Goal: Task Accomplishment & Management: Manage account settings

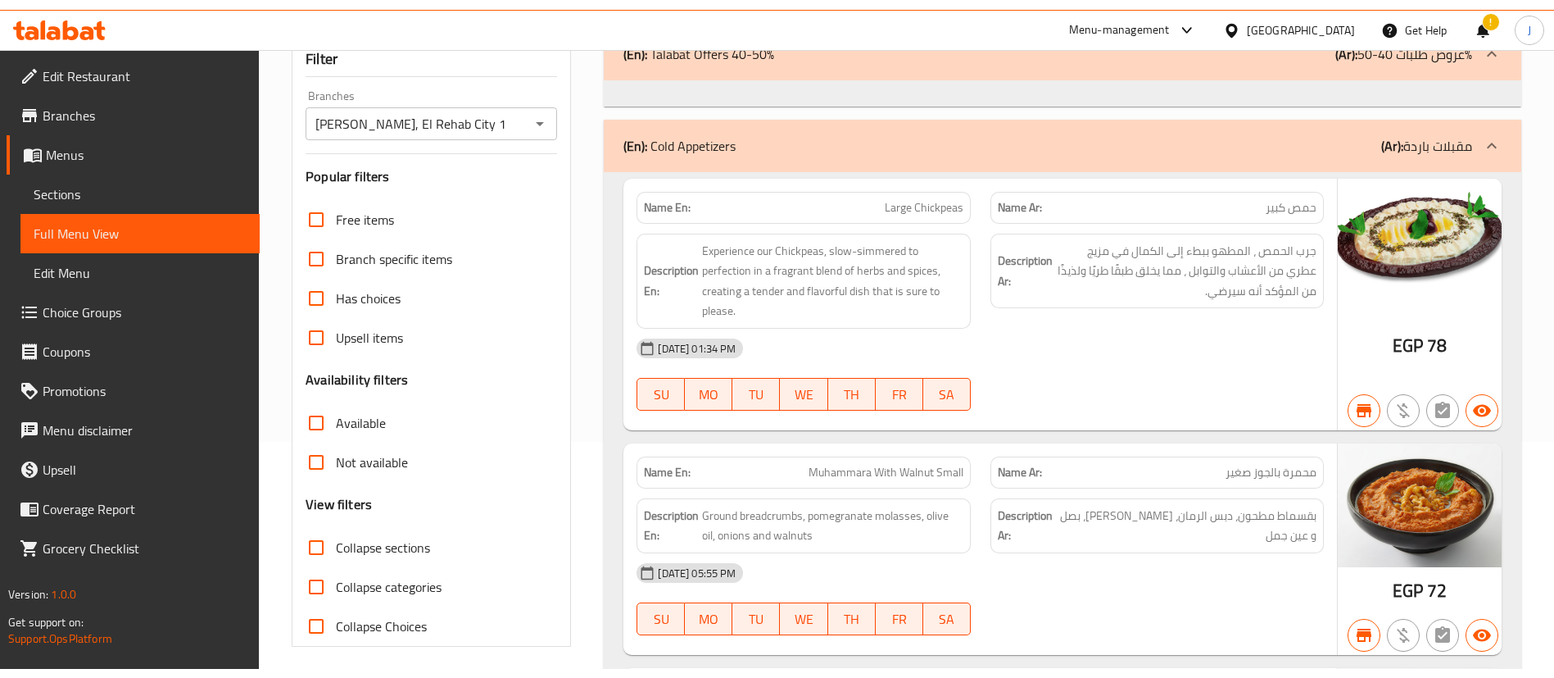
scroll to position [88, 0]
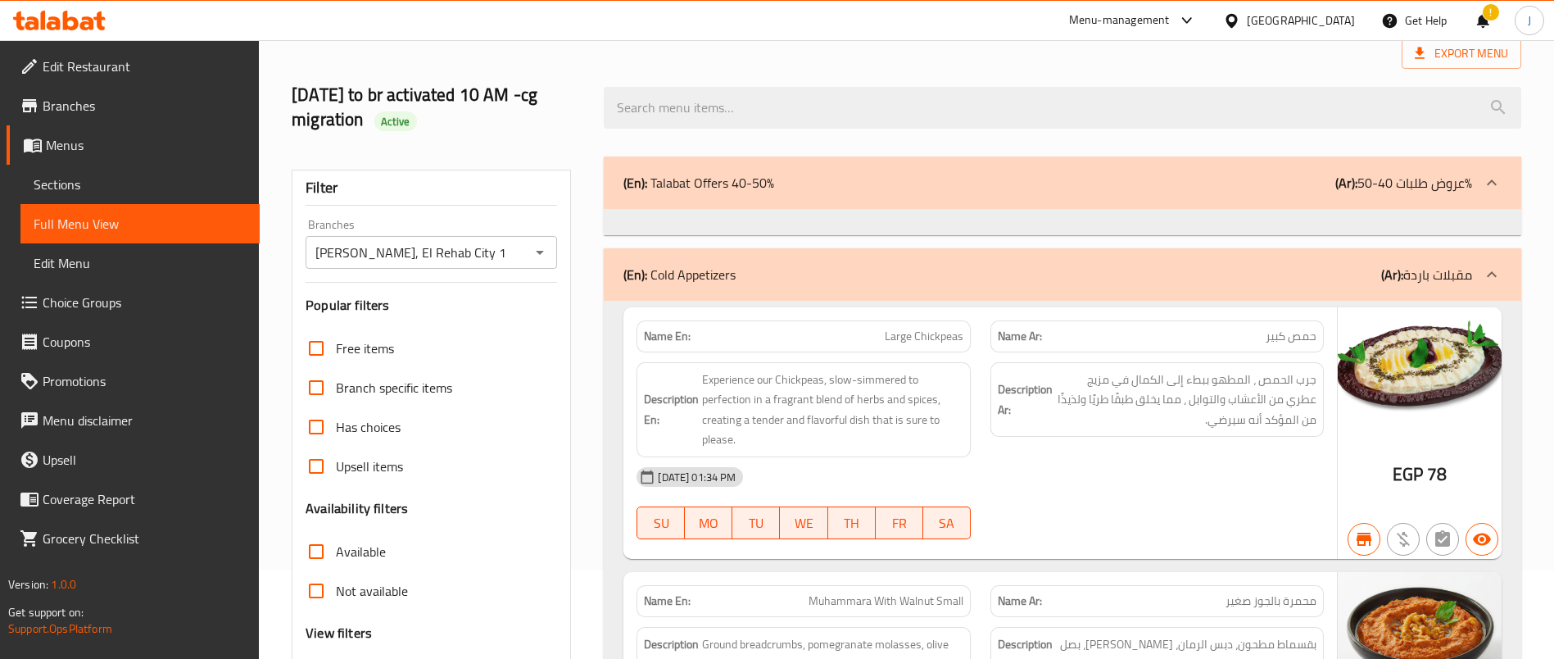
click at [98, 57] on span "Edit Restaurant" at bounding box center [145, 67] width 204 height 20
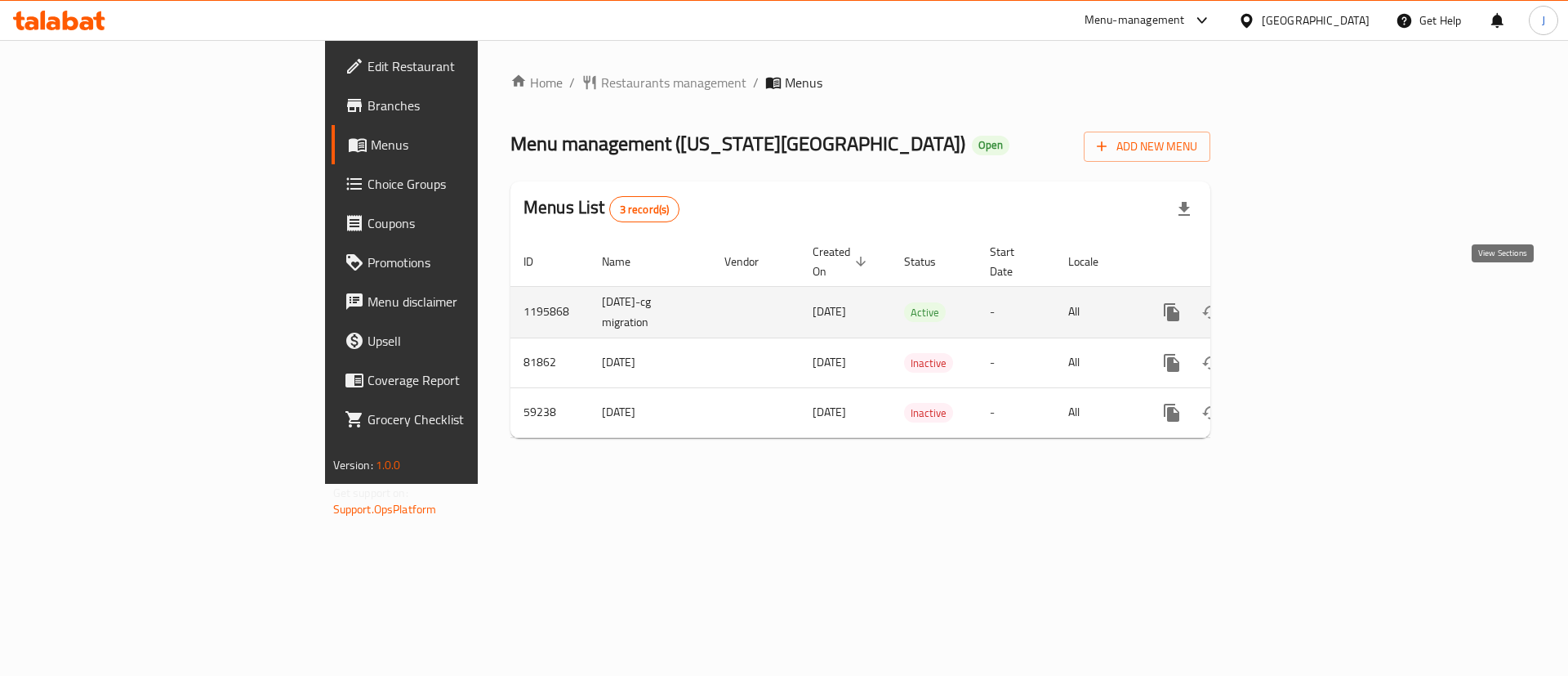
click at [1300, 302] on icon "enhanced table" at bounding box center [1290, 312] width 20 height 20
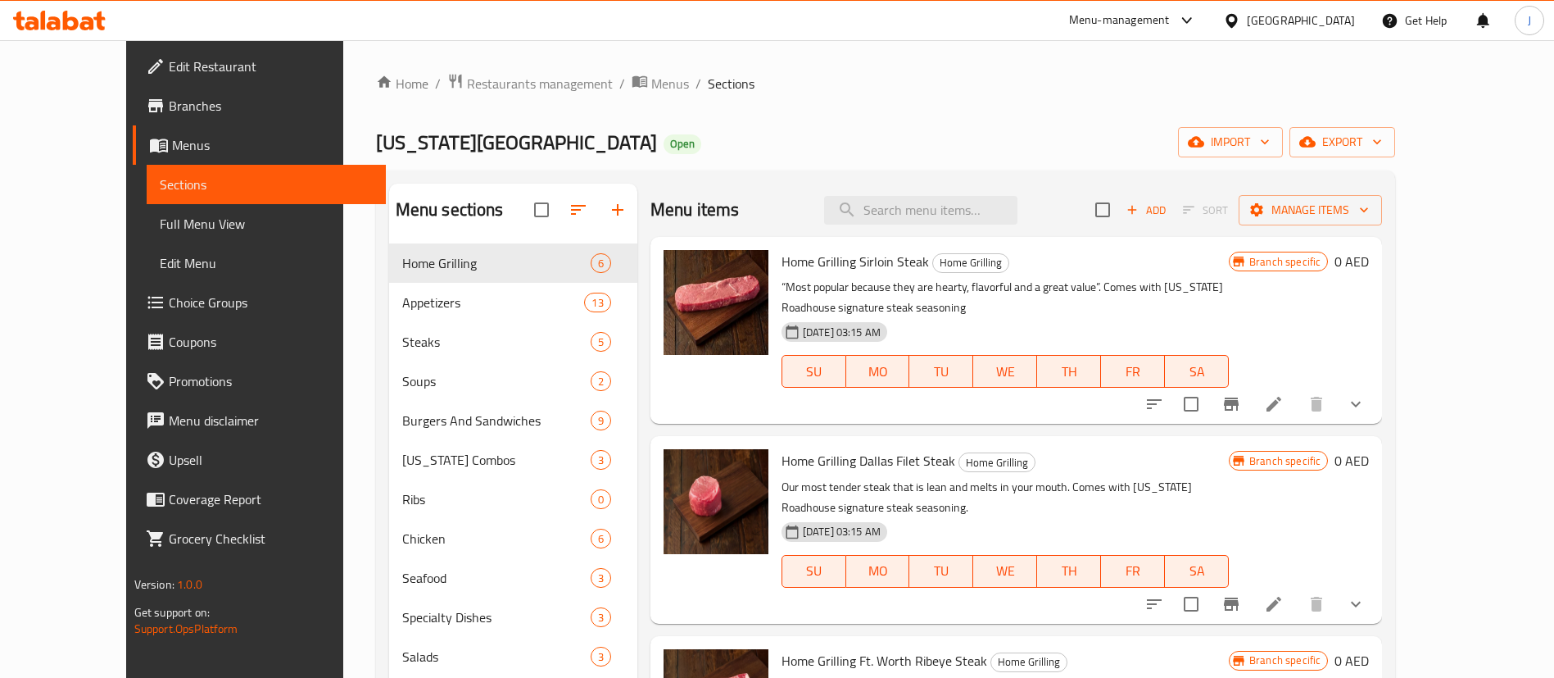
click at [1321, 28] on div "[GEOGRAPHIC_DATA]" at bounding box center [1301, 20] width 108 height 18
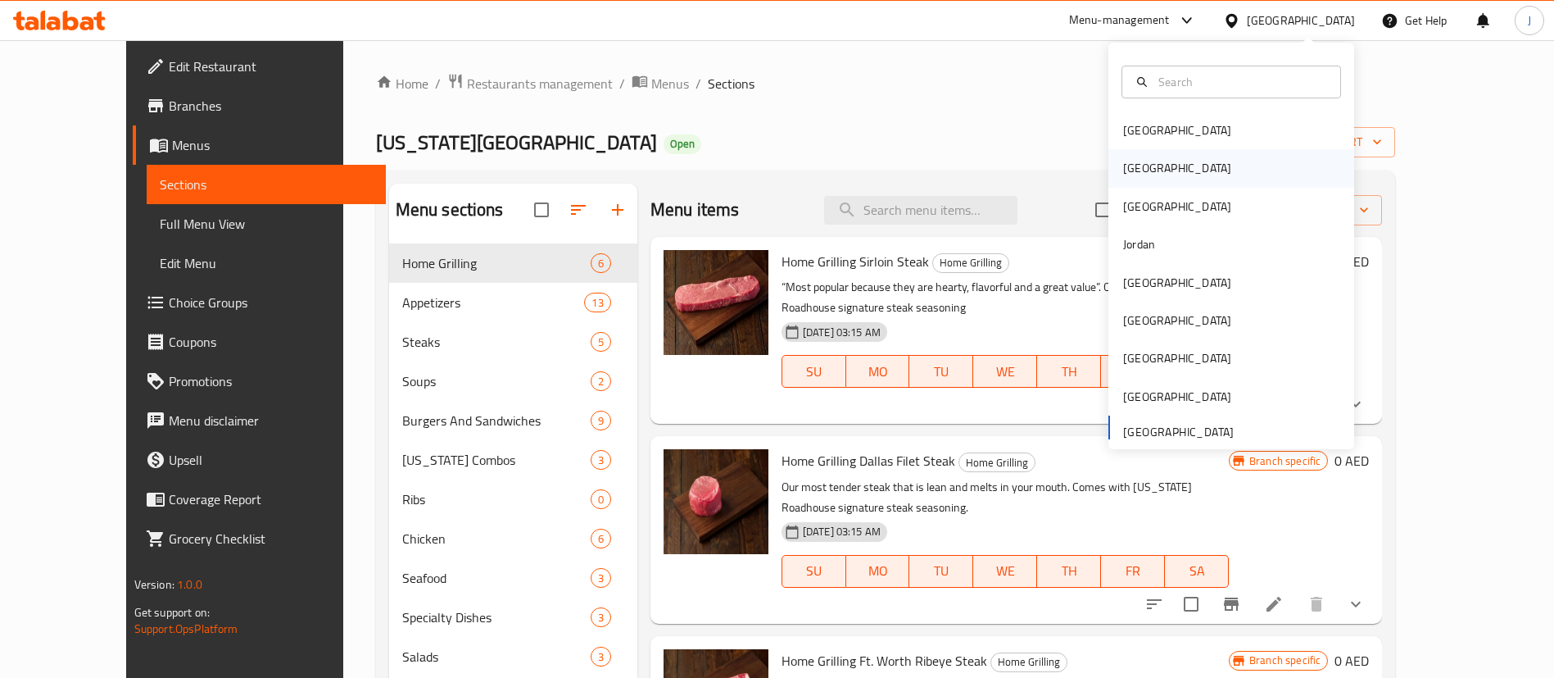
click at [1123, 171] on div "Egypt" at bounding box center [1177, 168] width 108 height 18
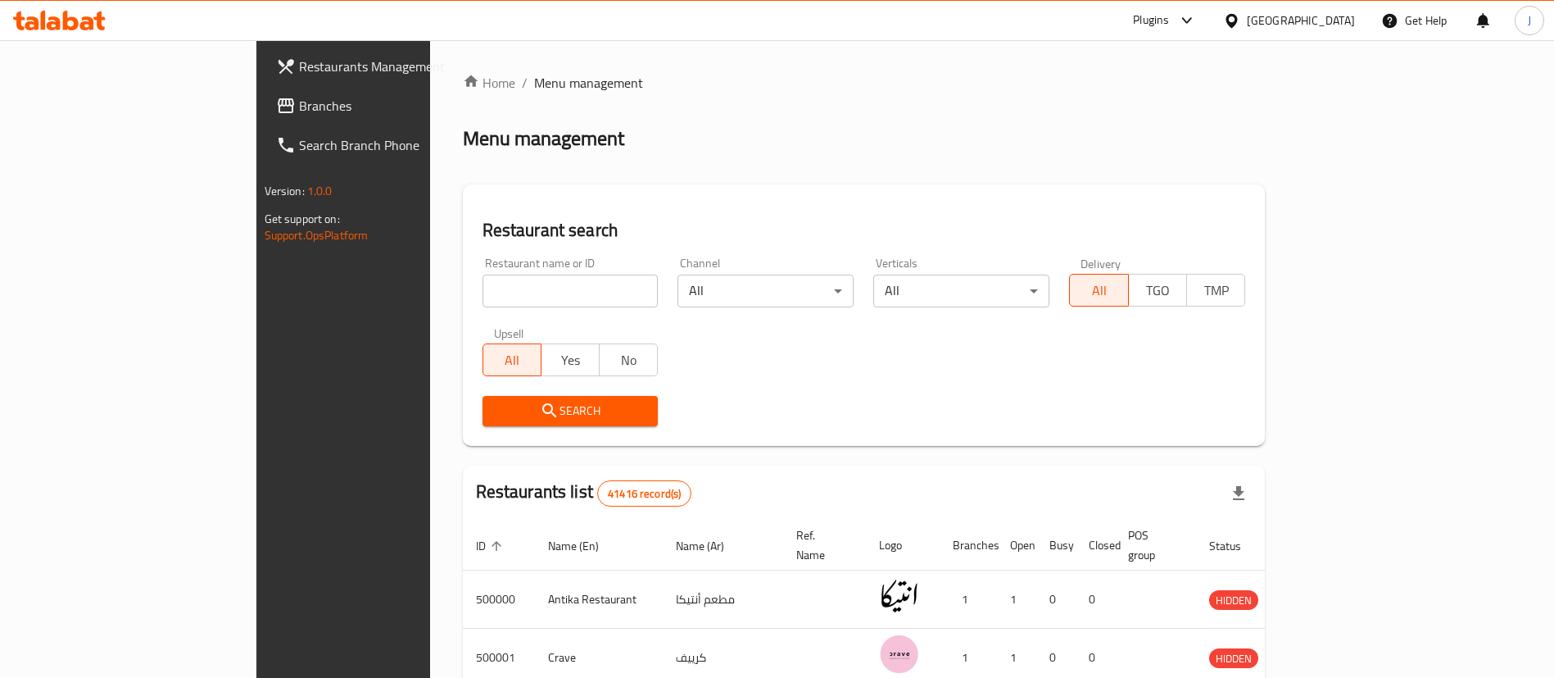
click at [483, 285] on input "search" at bounding box center [571, 290] width 176 height 33
paste input "505438"
type input "505438"
click button "Search" at bounding box center [571, 411] width 176 height 30
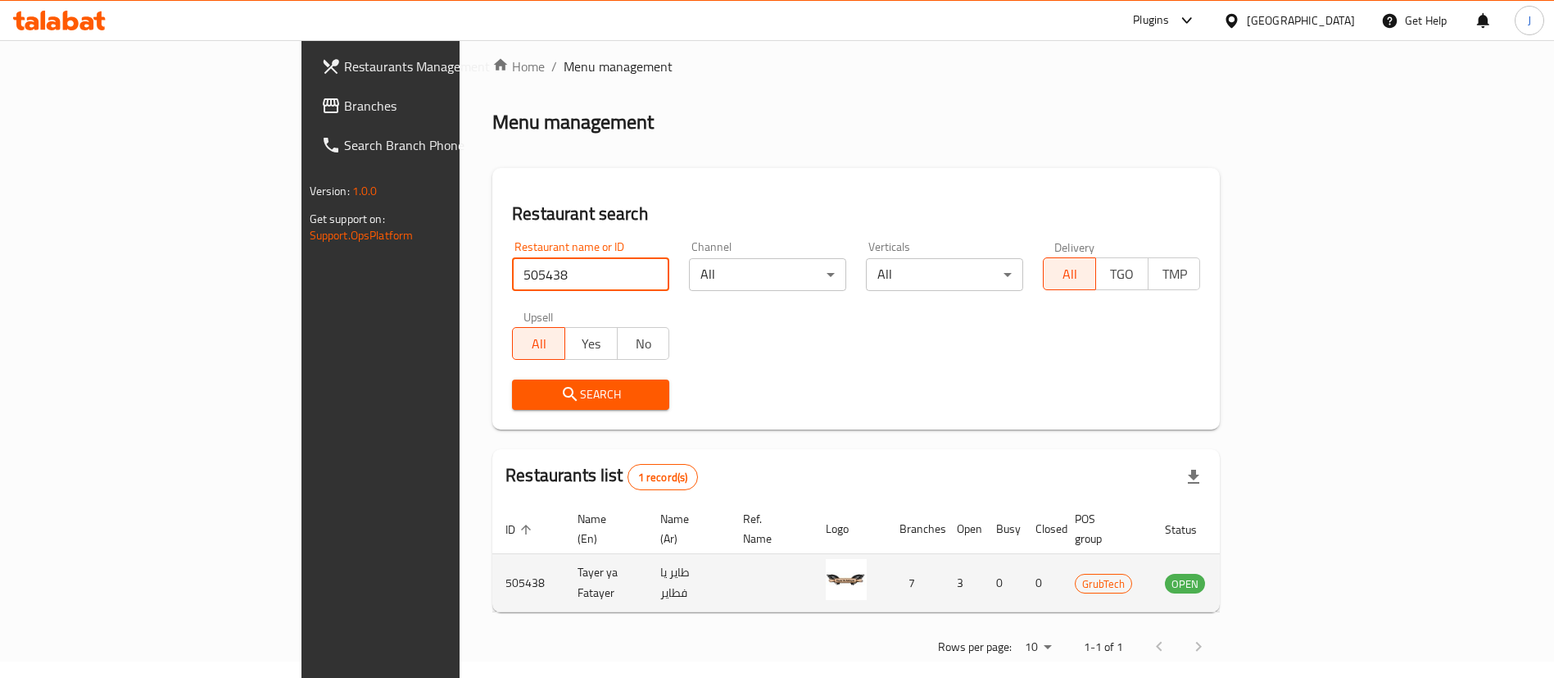
scroll to position [21, 0]
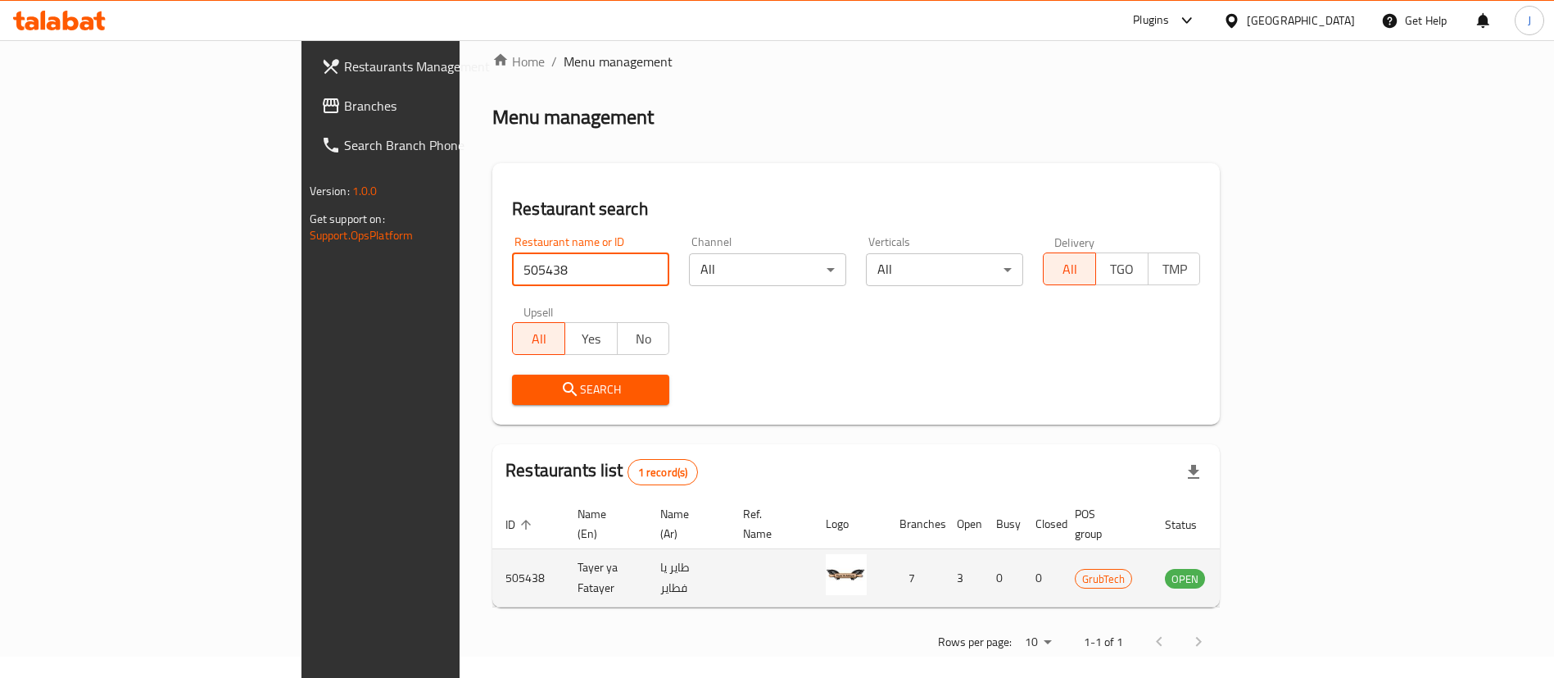
click at [565, 560] on td "Tayer ya Fatayer" at bounding box center [606, 578] width 83 height 58
copy td "Tayer ya Fatayer"
click at [1270, 572] on icon "enhanced table" at bounding box center [1261, 579] width 18 height 14
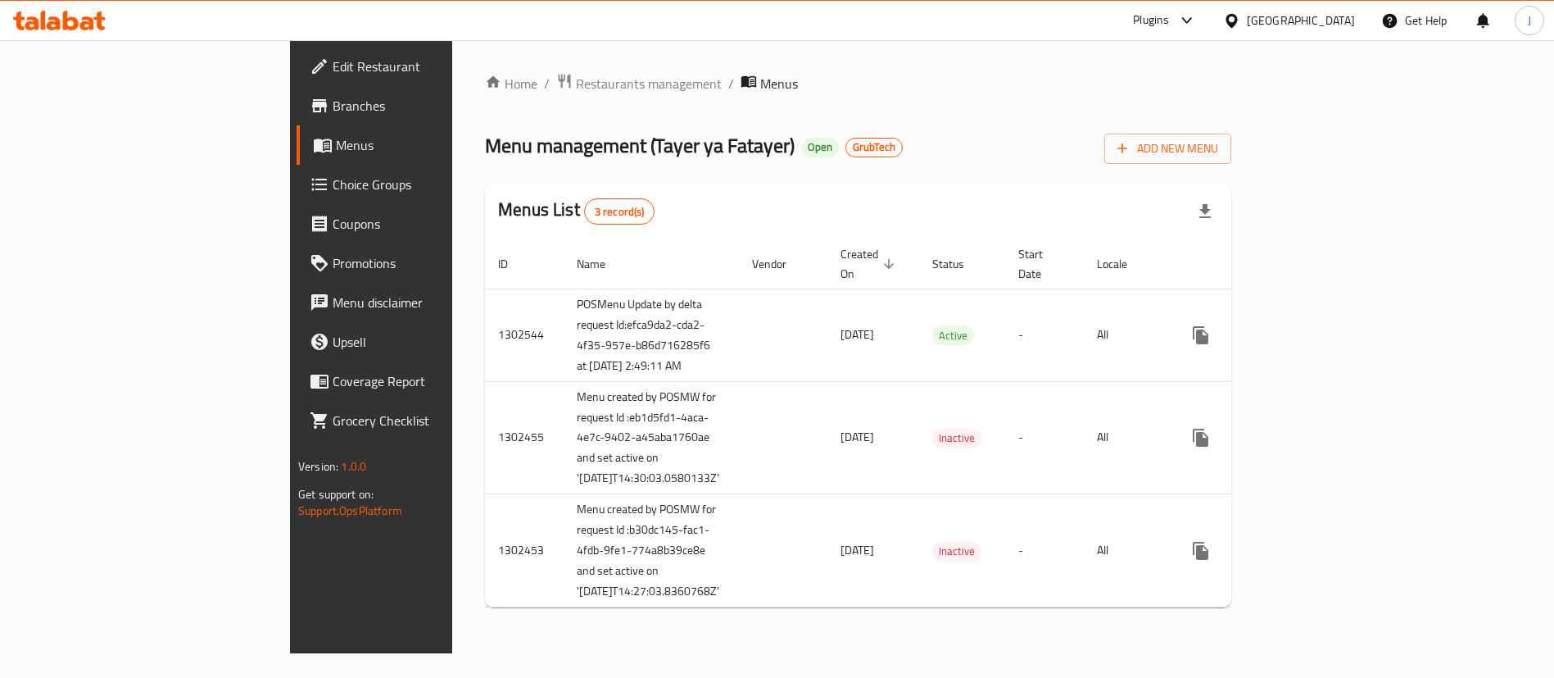
drag, startPoint x: 43, startPoint y: 111, endPoint x: 51, endPoint y: 93, distance: 20.5
click at [333, 111] on span "Branches" at bounding box center [435, 106] width 204 height 20
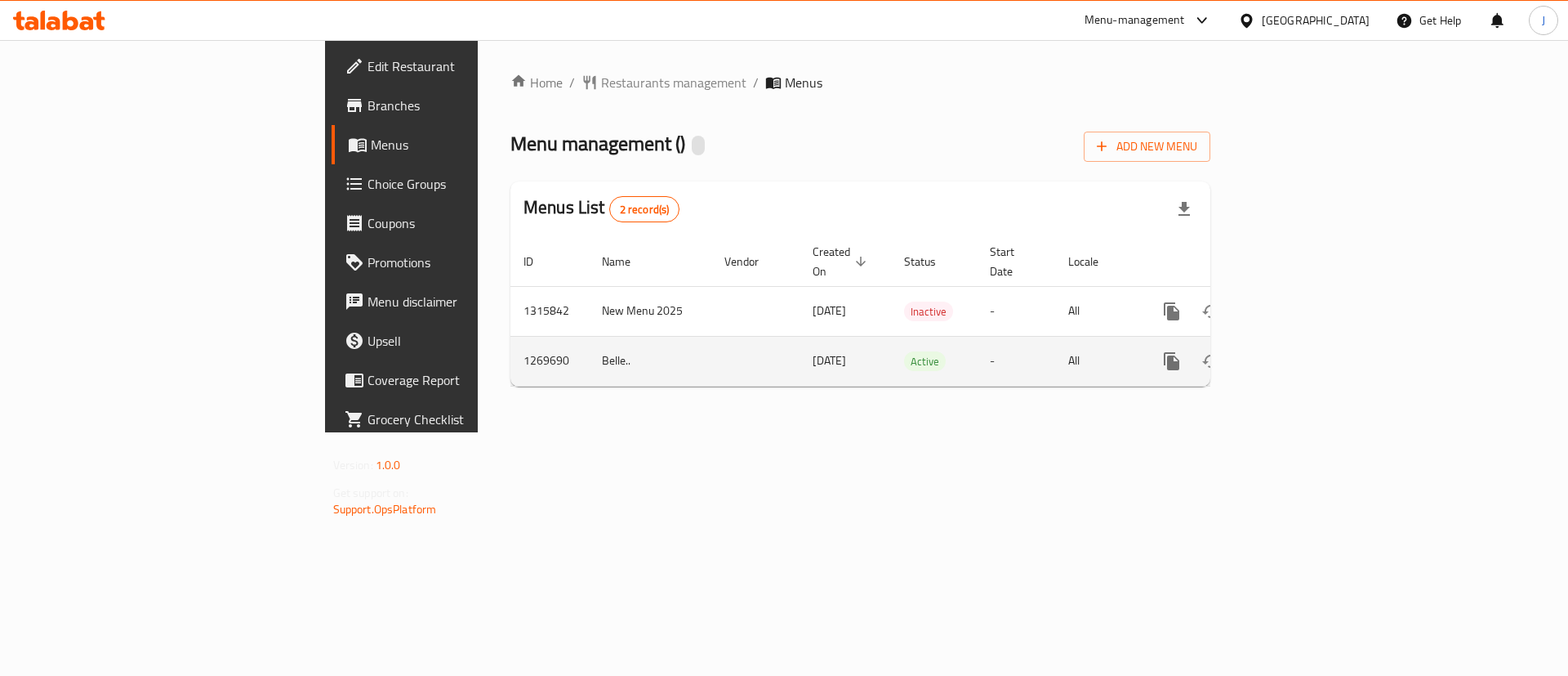
click at [1300, 351] on icon "enhanced table" at bounding box center [1290, 361] width 20 height 20
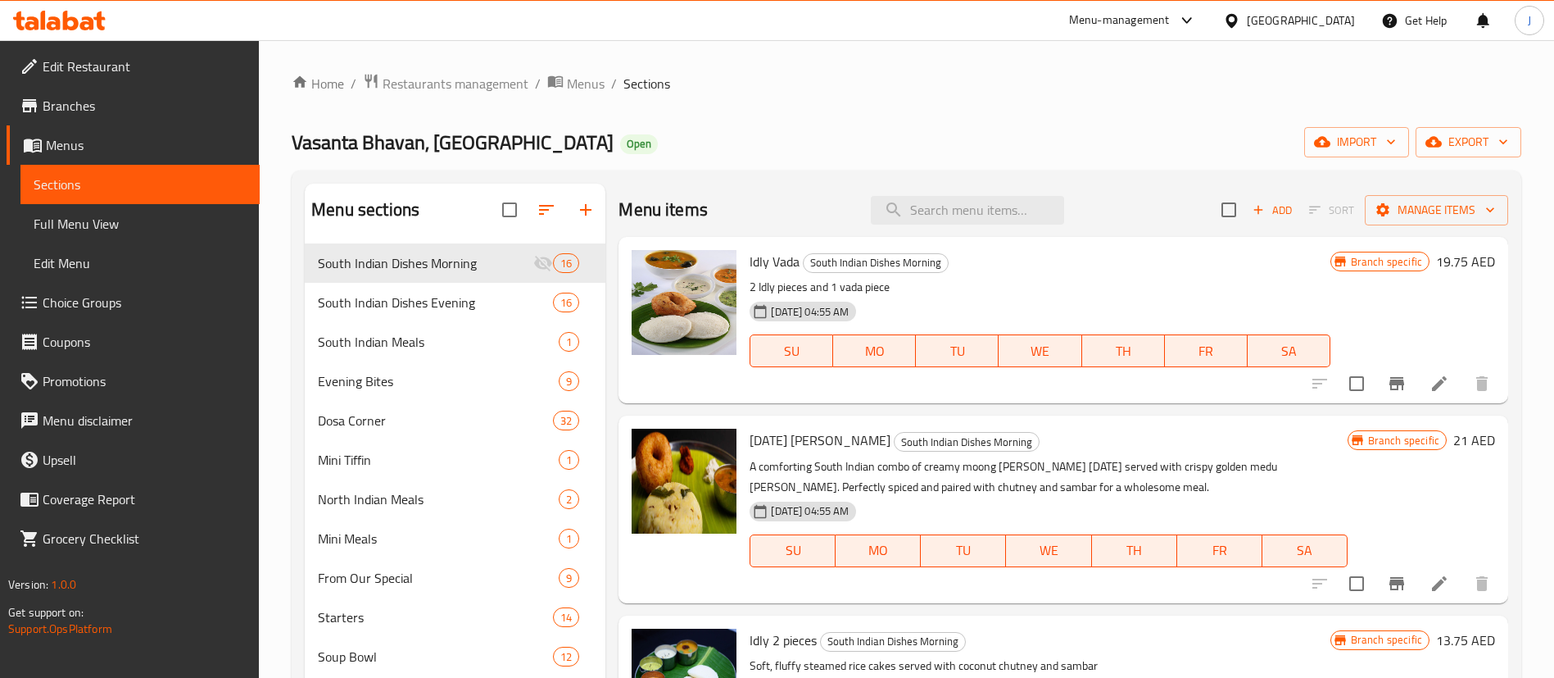
scroll to position [601, 0]
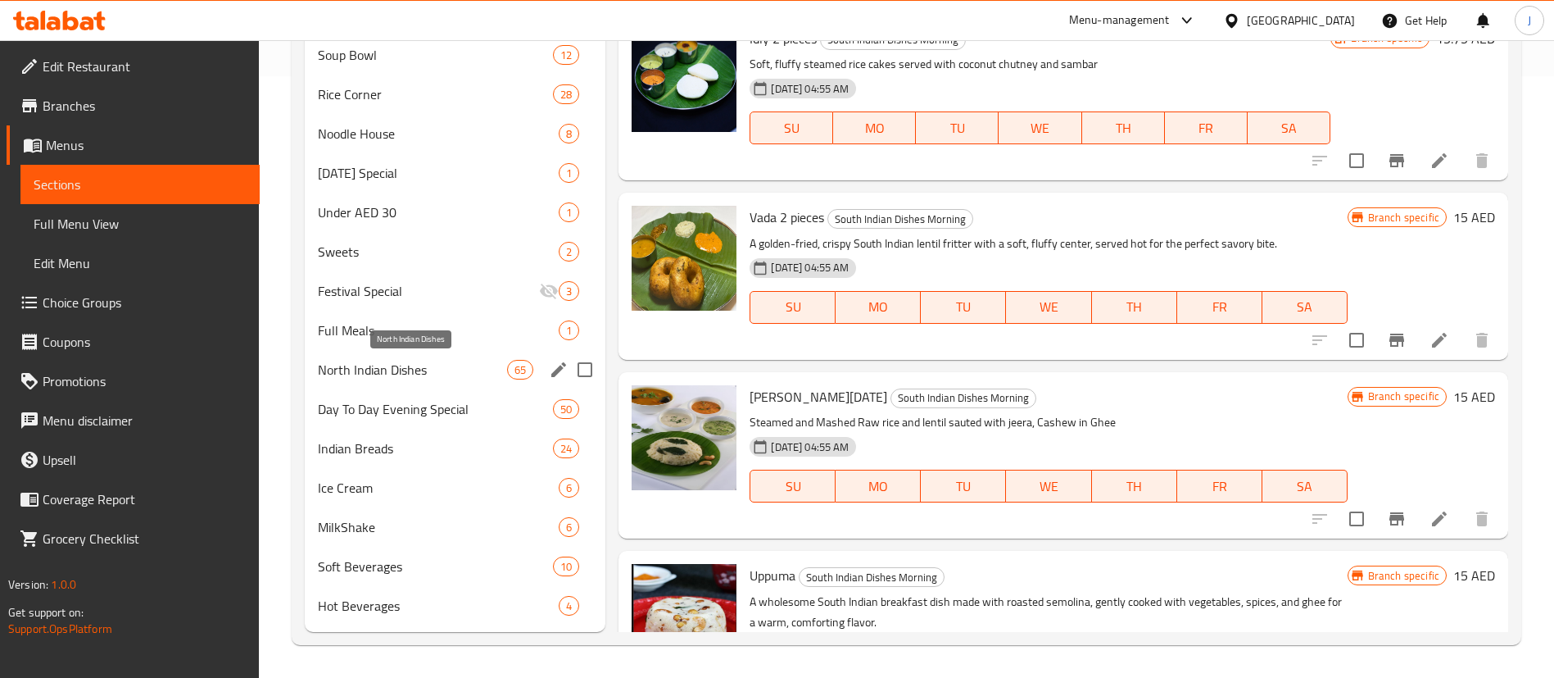
click at [331, 369] on span "North Indian Dishes" at bounding box center [412, 370] width 189 height 20
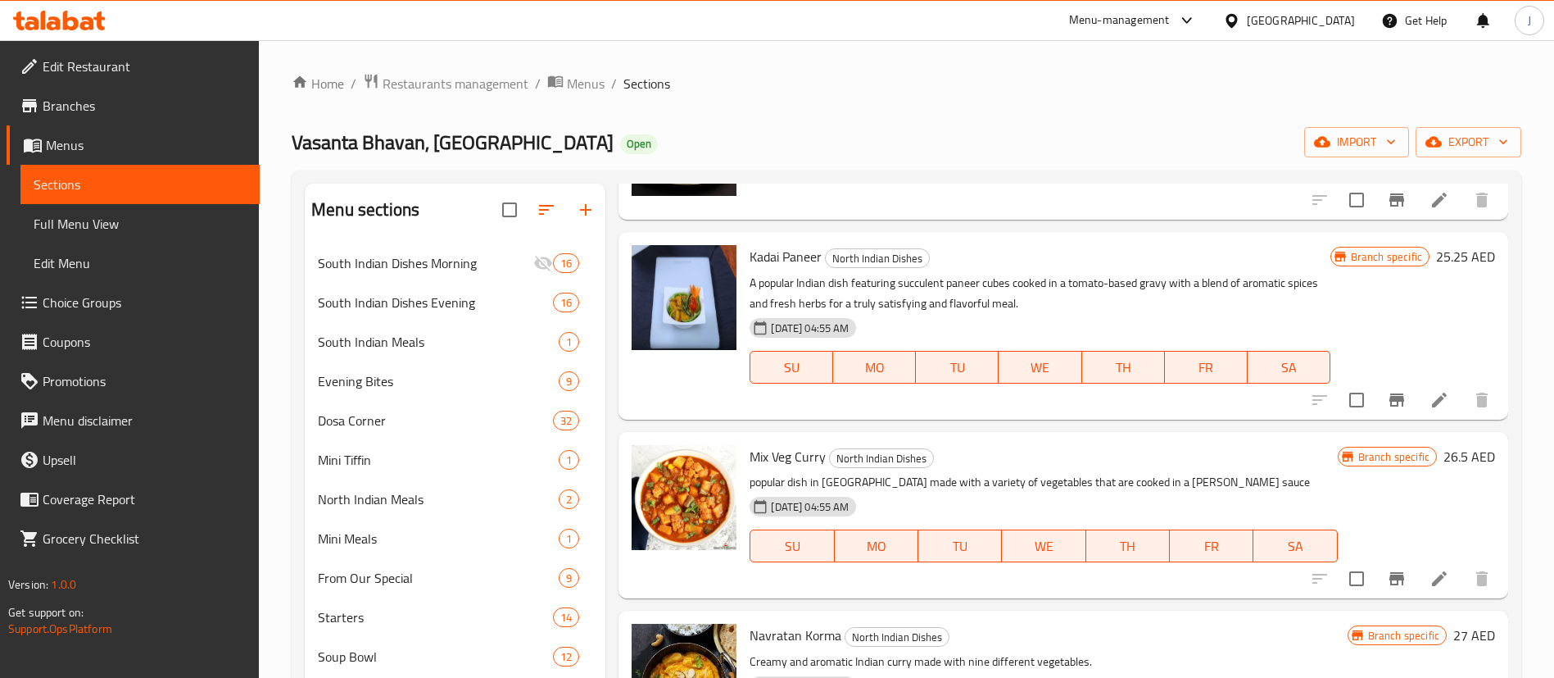
scroll to position [369, 0]
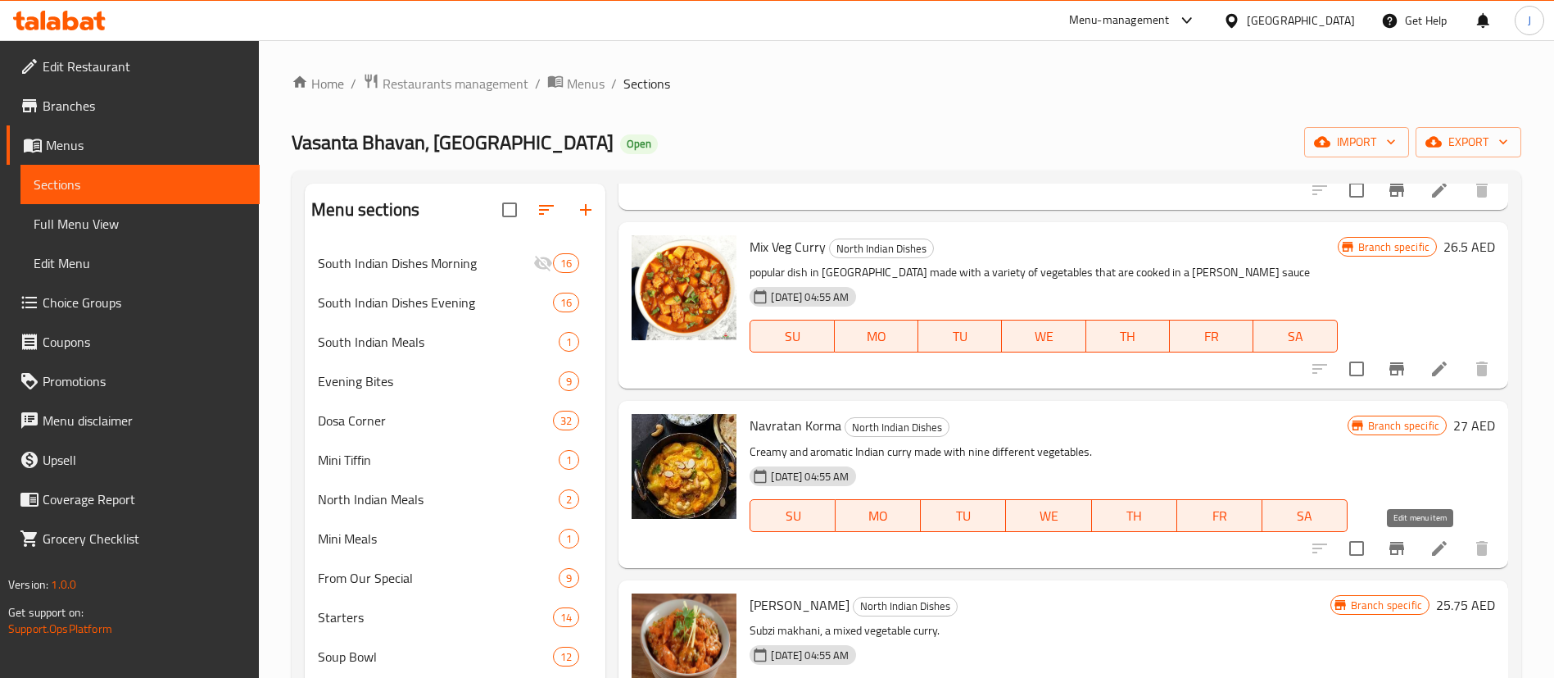
click at [1430, 556] on icon at bounding box center [1440, 548] width 20 height 20
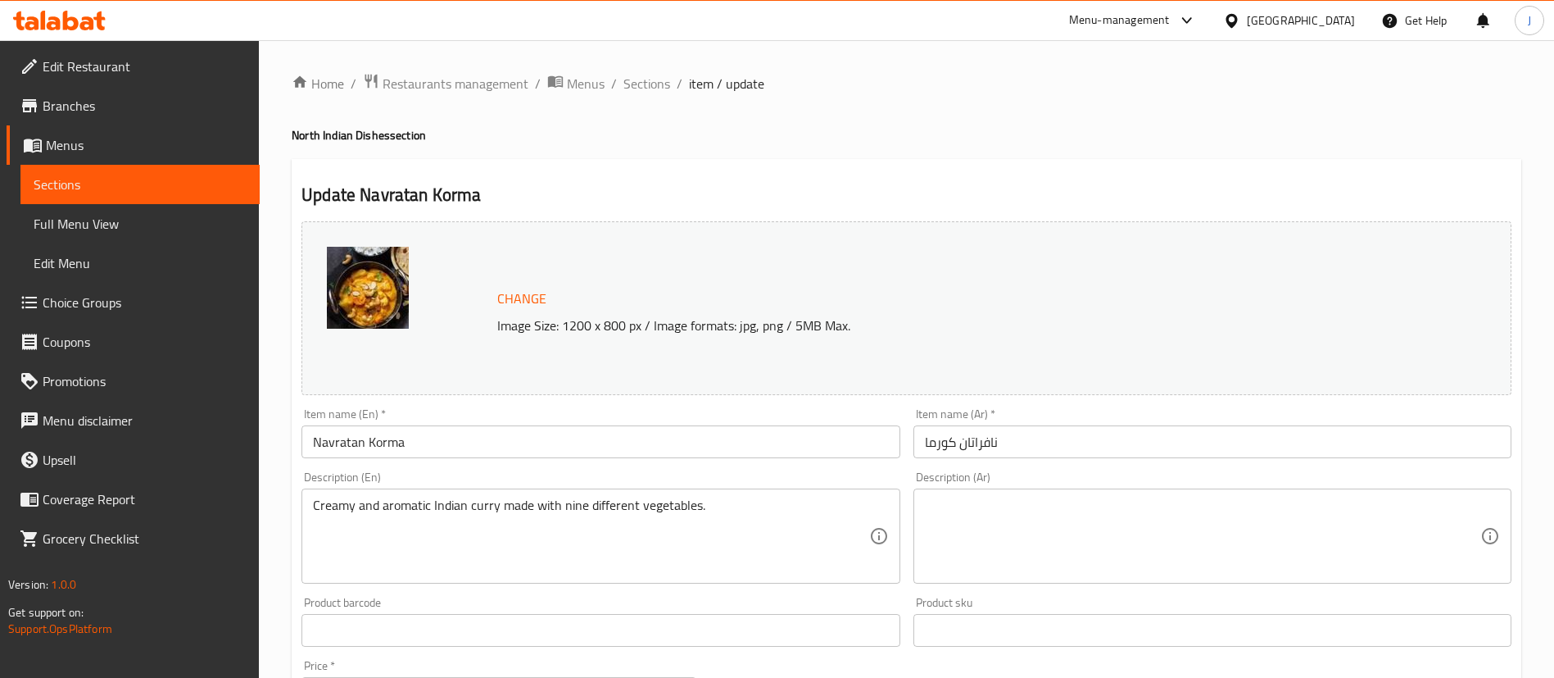
click at [1315, 12] on div "[GEOGRAPHIC_DATA]" at bounding box center [1301, 20] width 108 height 18
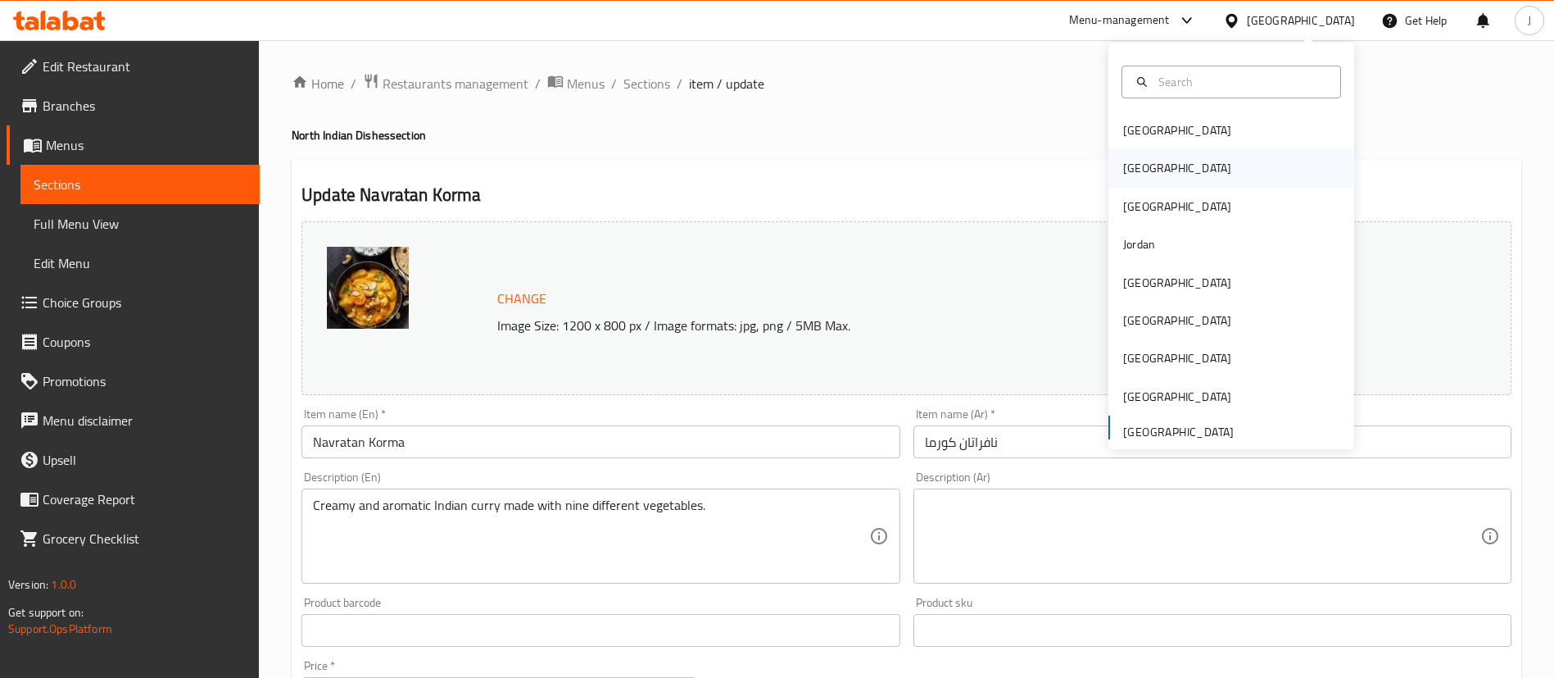
click at [1123, 149] on div "Egypt" at bounding box center [1177, 168] width 134 height 38
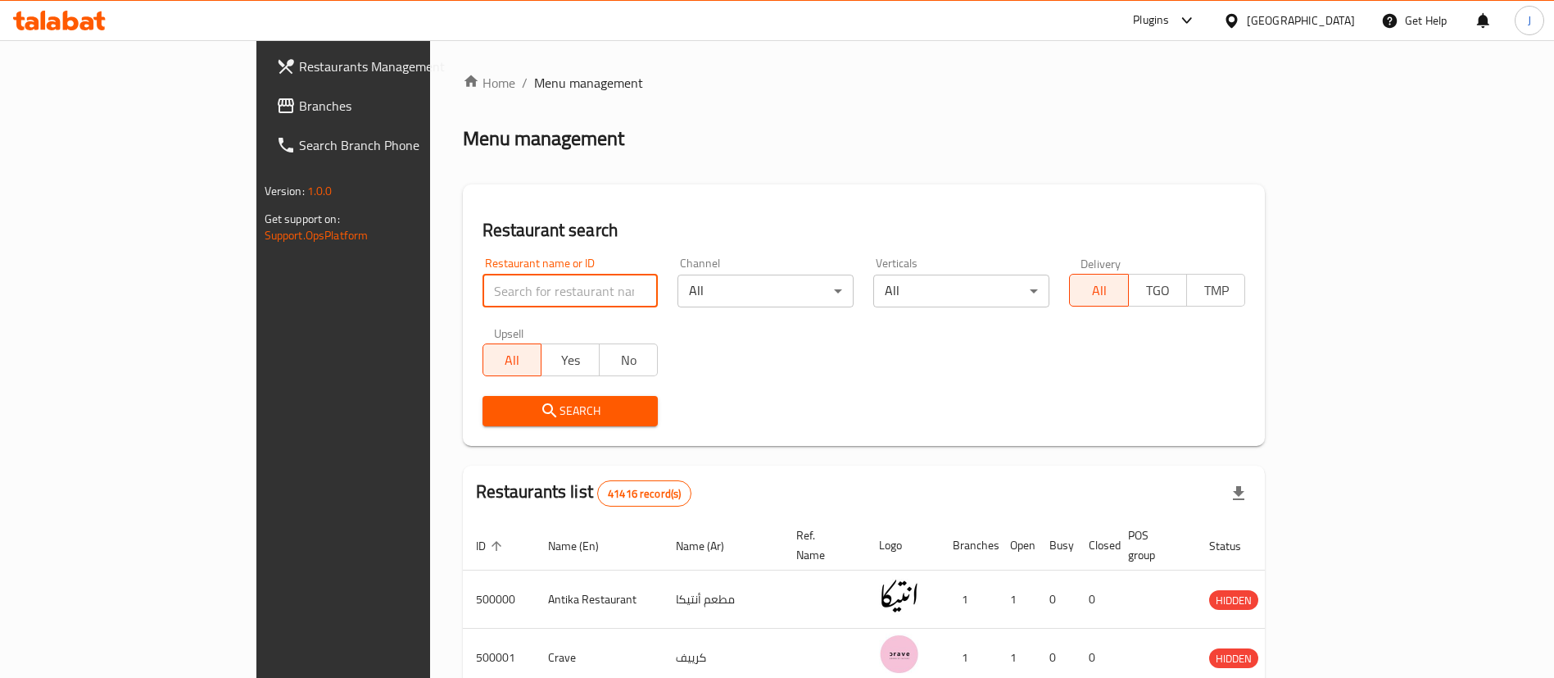
click at [483, 274] on input "search" at bounding box center [571, 290] width 176 height 33
paste input "685769"
type input "685769"
click button "Search" at bounding box center [571, 411] width 176 height 30
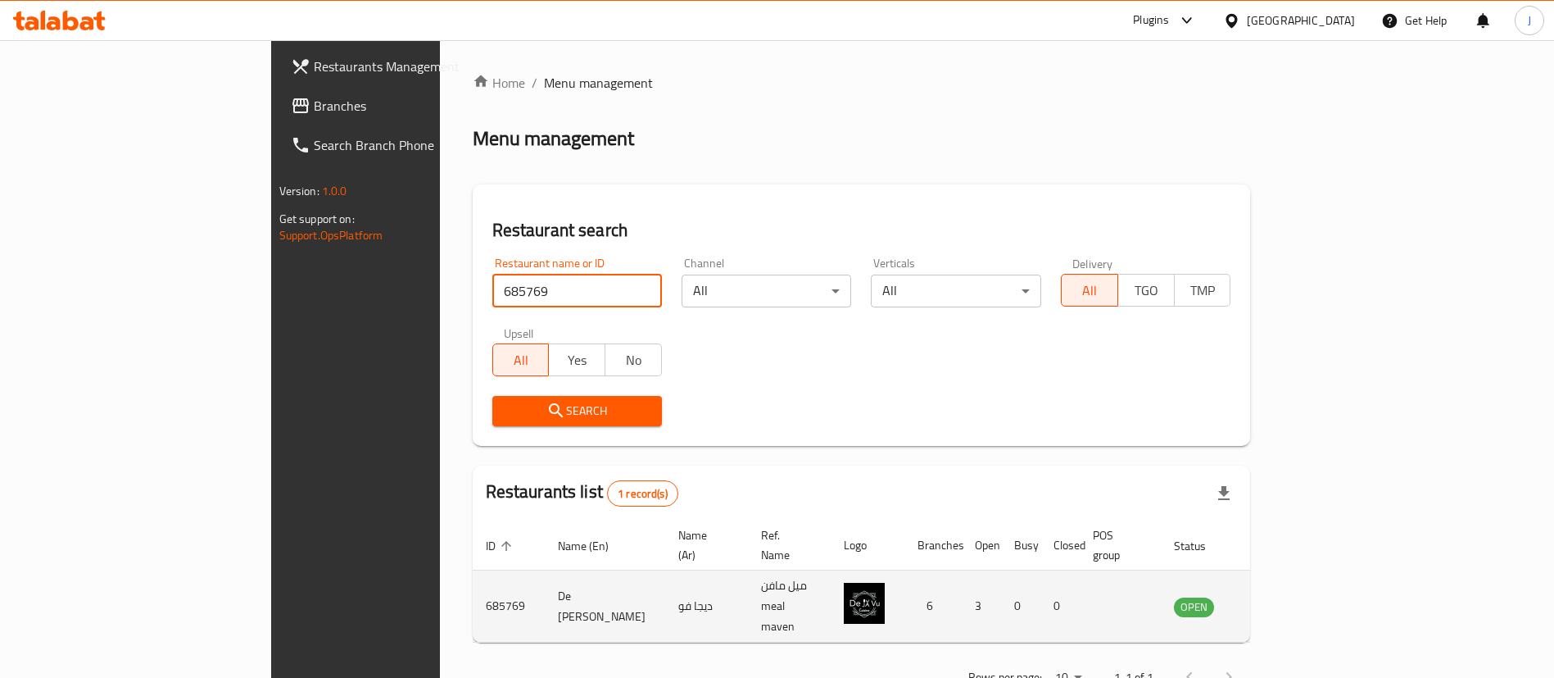
click at [545, 590] on td "De Ja Vu" at bounding box center [605, 606] width 120 height 72
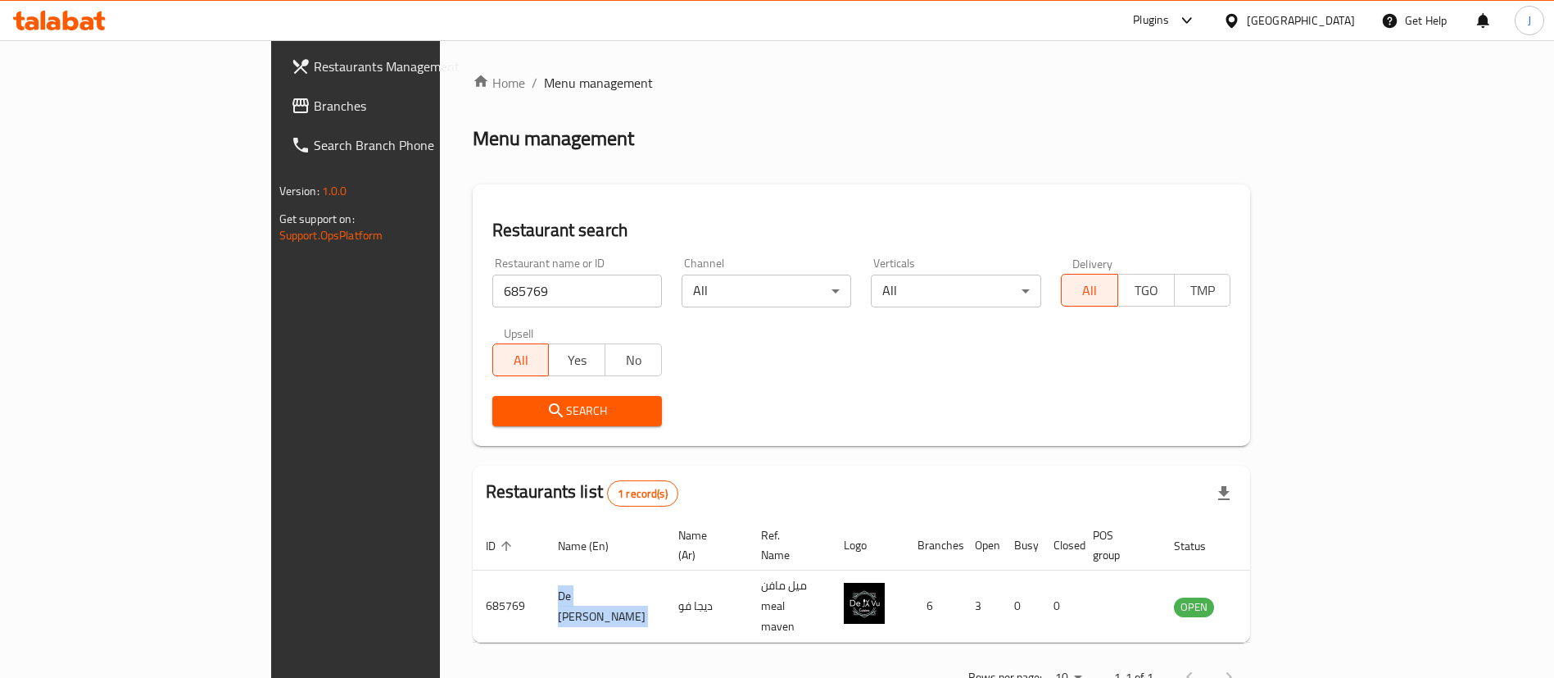
copy td "De Ja Vu"
click at [1327, 16] on div "Egypt" at bounding box center [1301, 20] width 108 height 18
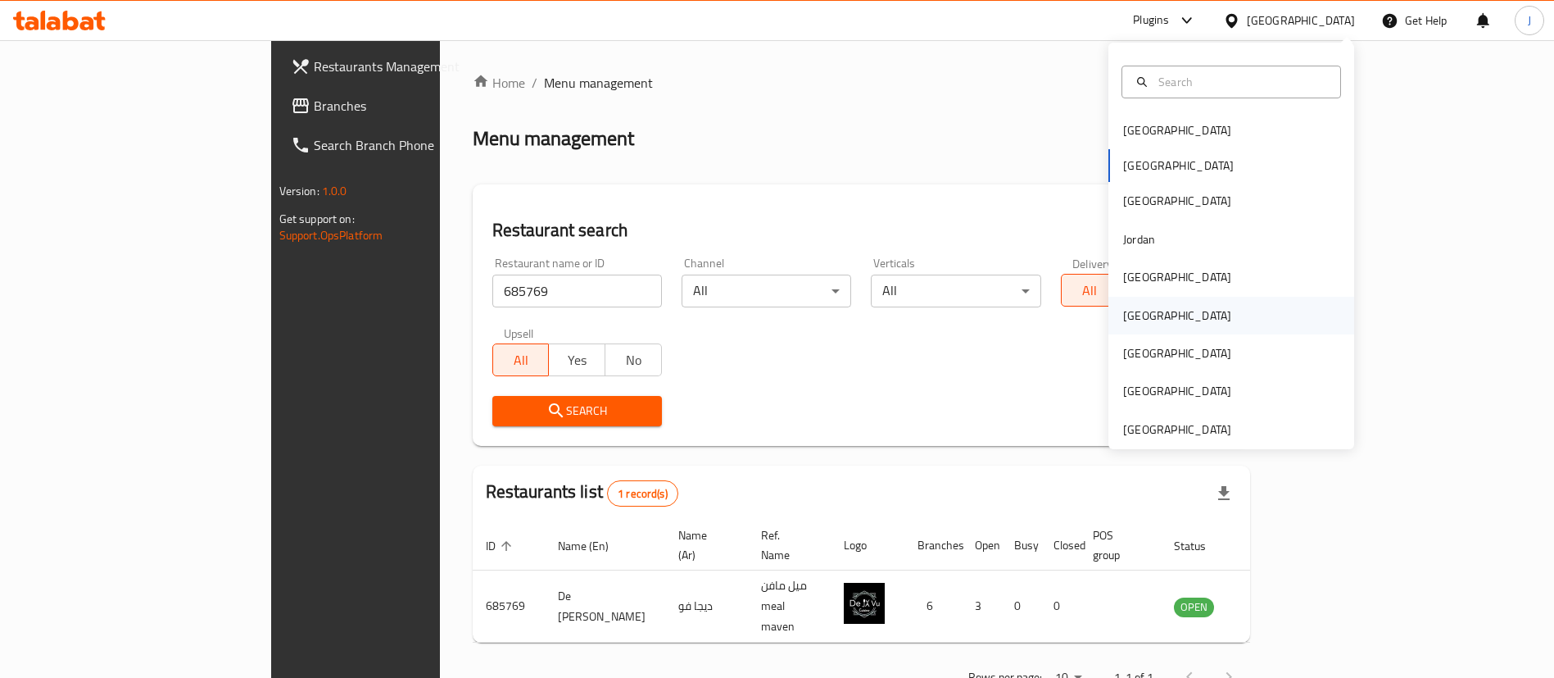
click at [1133, 320] on div "Oman" at bounding box center [1177, 315] width 108 height 18
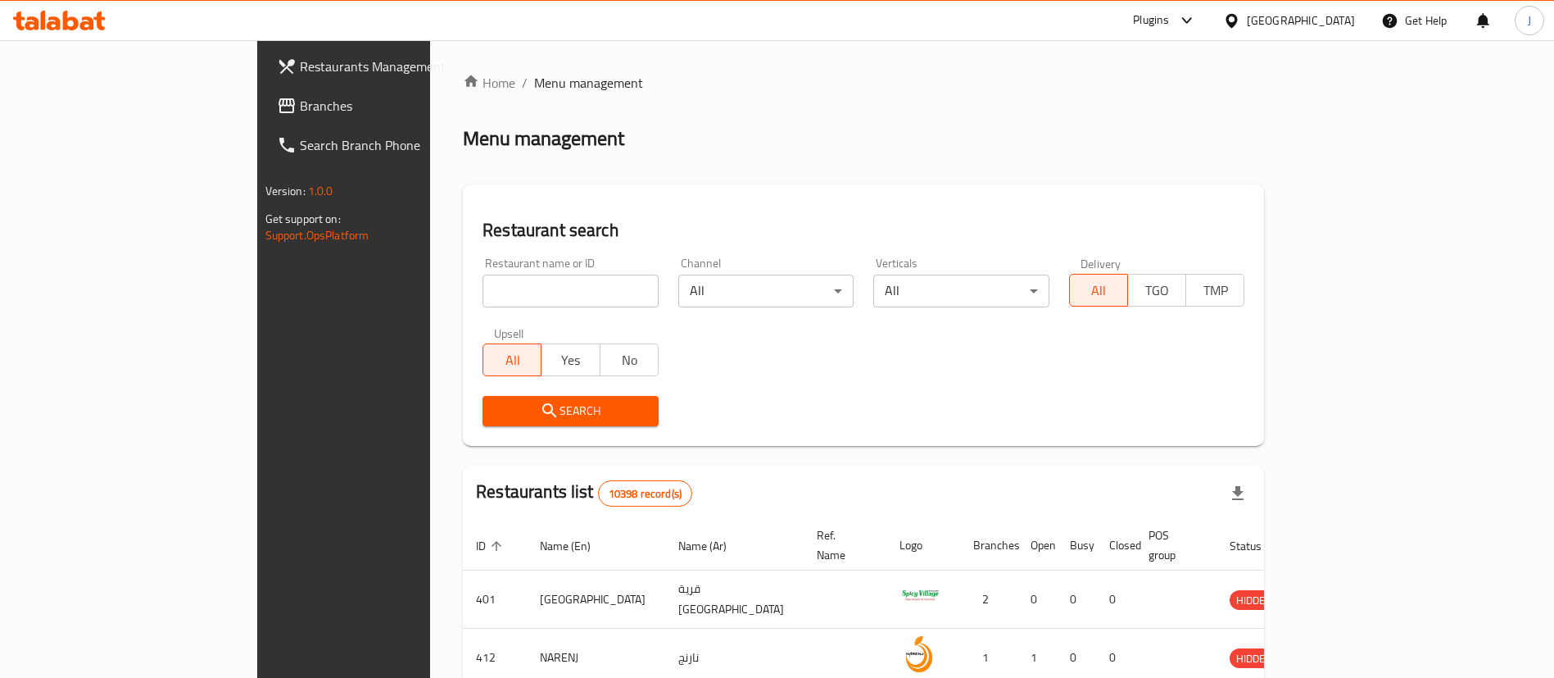
click at [483, 284] on input "search" at bounding box center [571, 290] width 176 height 33
paste input "مشكور"
type input "مشكور"
click button "Search" at bounding box center [571, 411] width 176 height 30
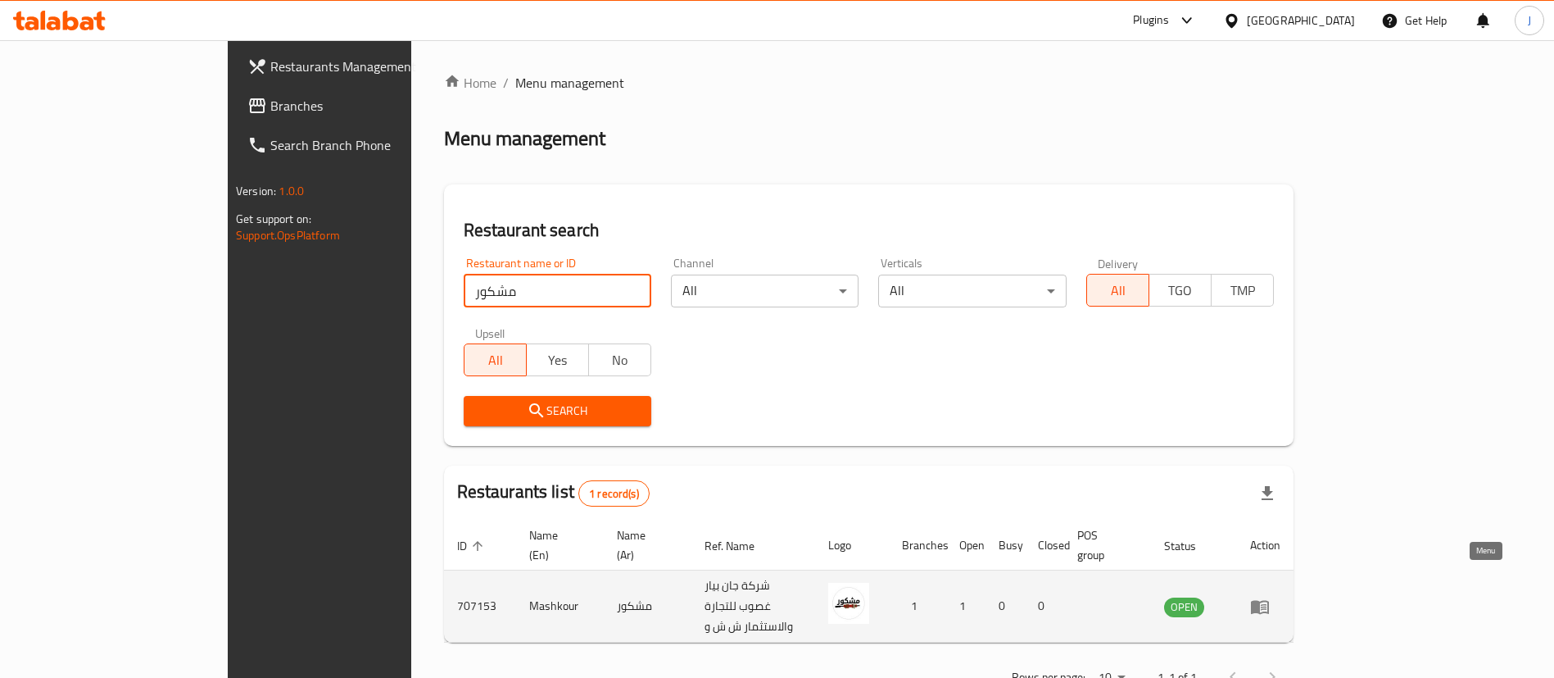
click at [1270, 596] on icon "enhanced table" at bounding box center [1260, 606] width 20 height 20
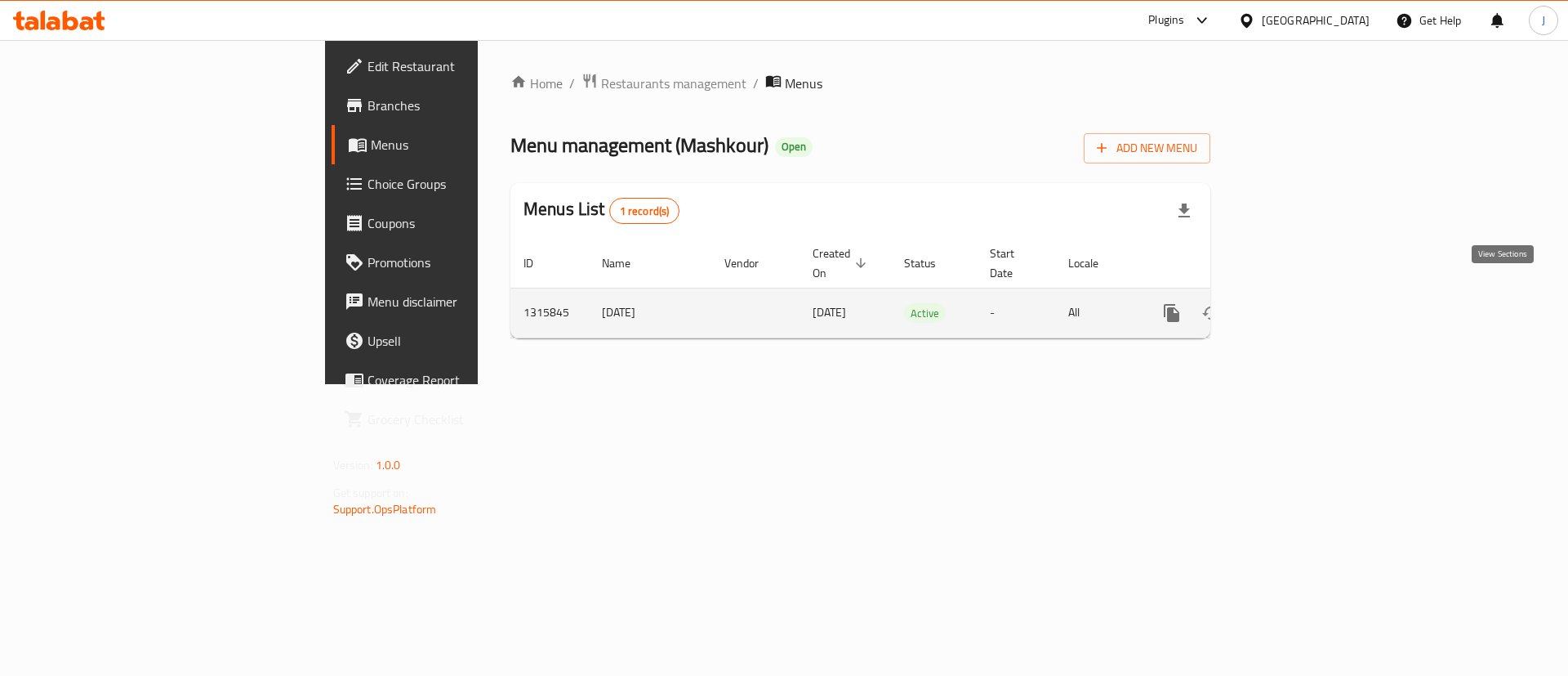
click at [1309, 301] on link "enhanced table" at bounding box center [1289, 312] width 39 height 39
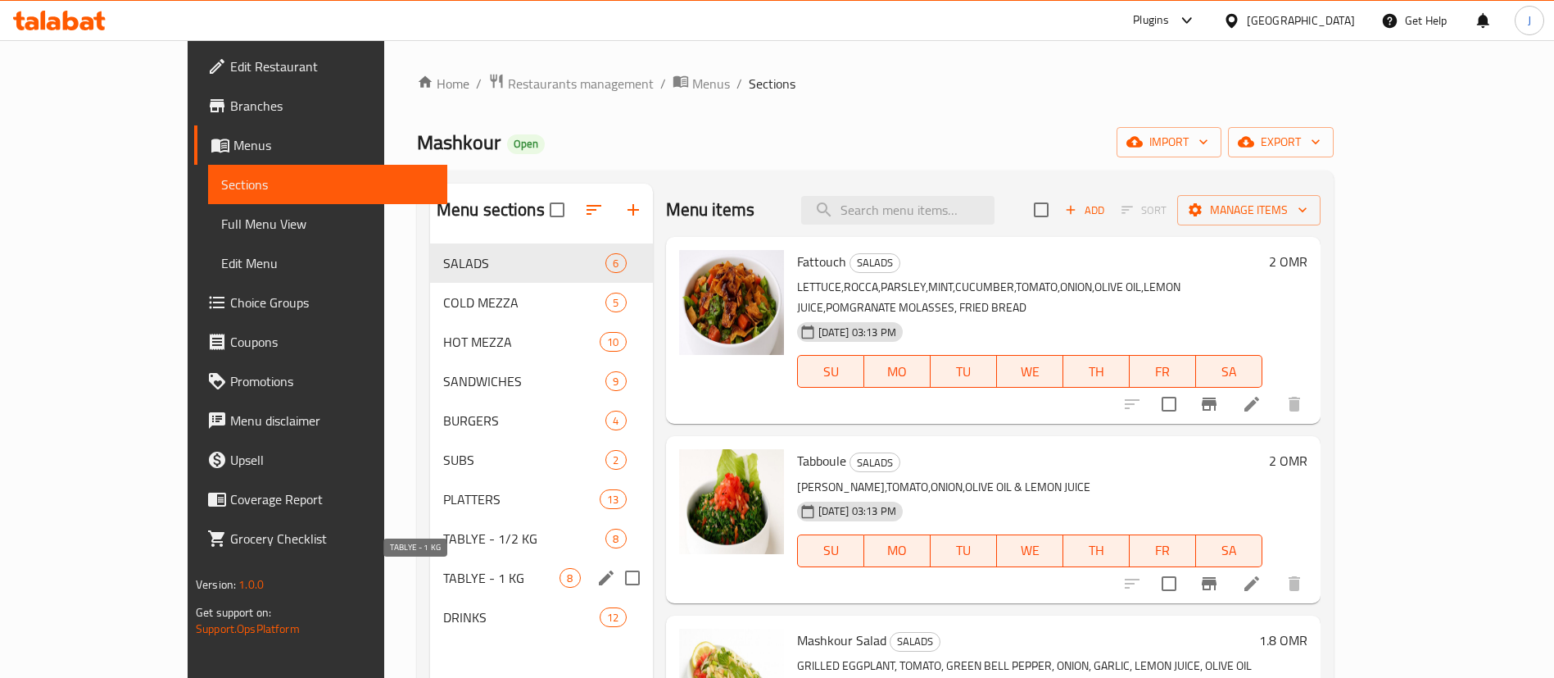
click at [443, 583] on span "TABLYE - 1 KG" at bounding box center [501, 578] width 117 height 20
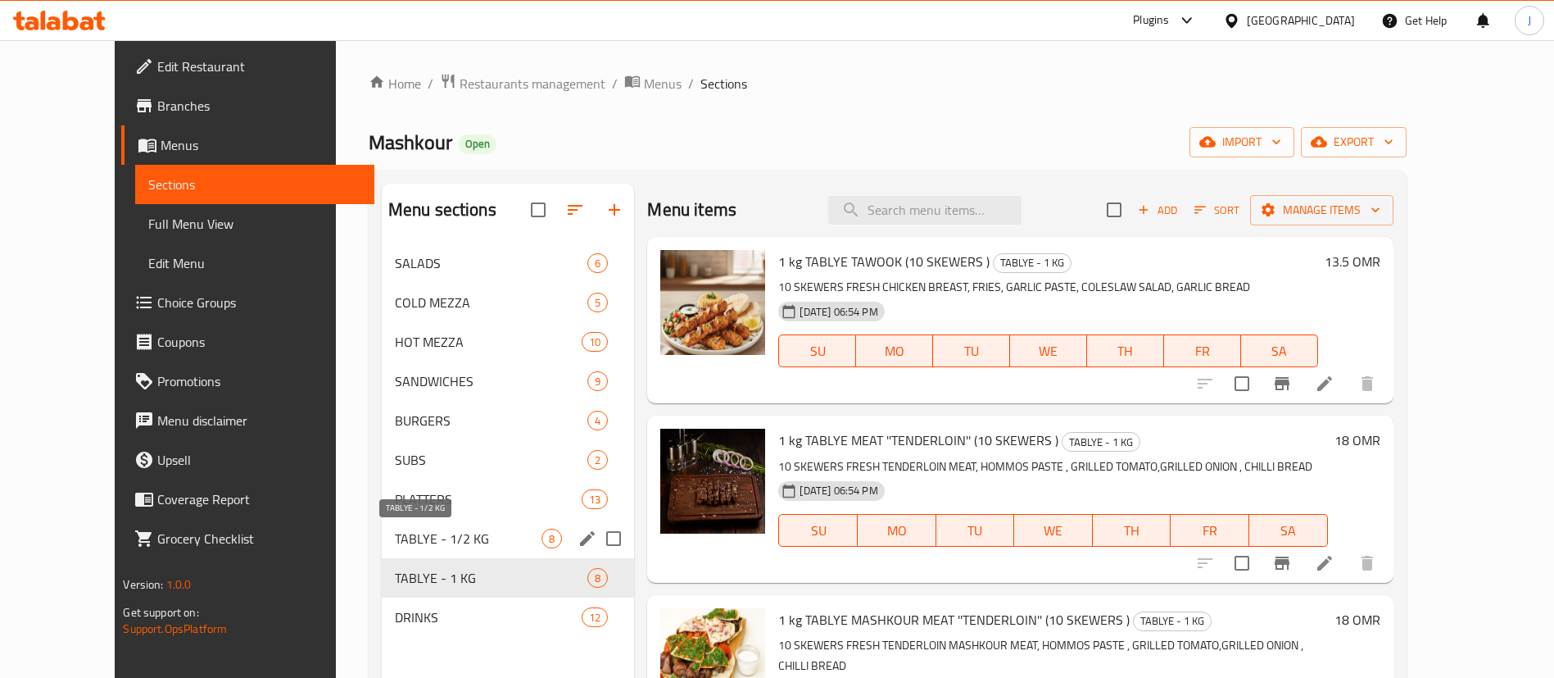
click at [395, 533] on span "TABLYE - 1/2 KG" at bounding box center [468, 538] width 147 height 20
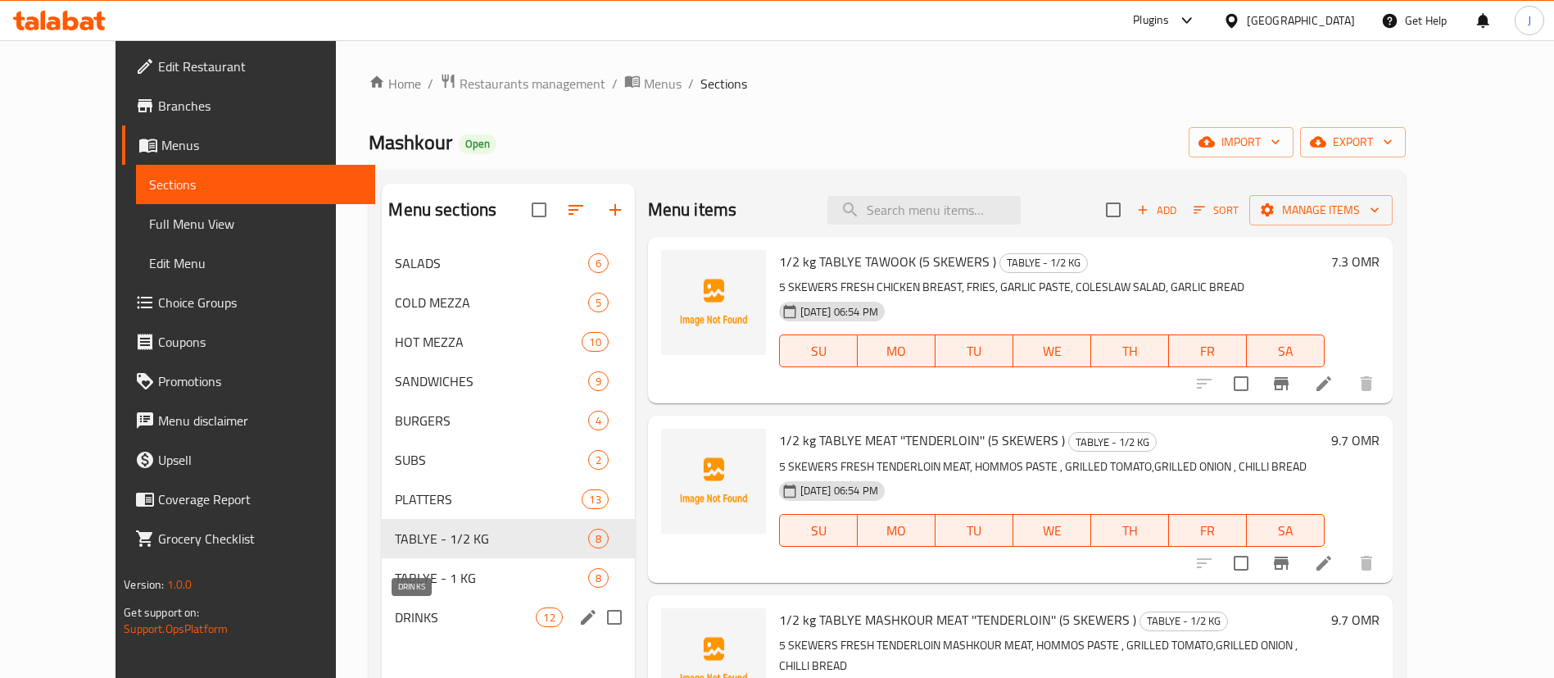
click at [395, 614] on span "DRINKS" at bounding box center [465, 617] width 141 height 20
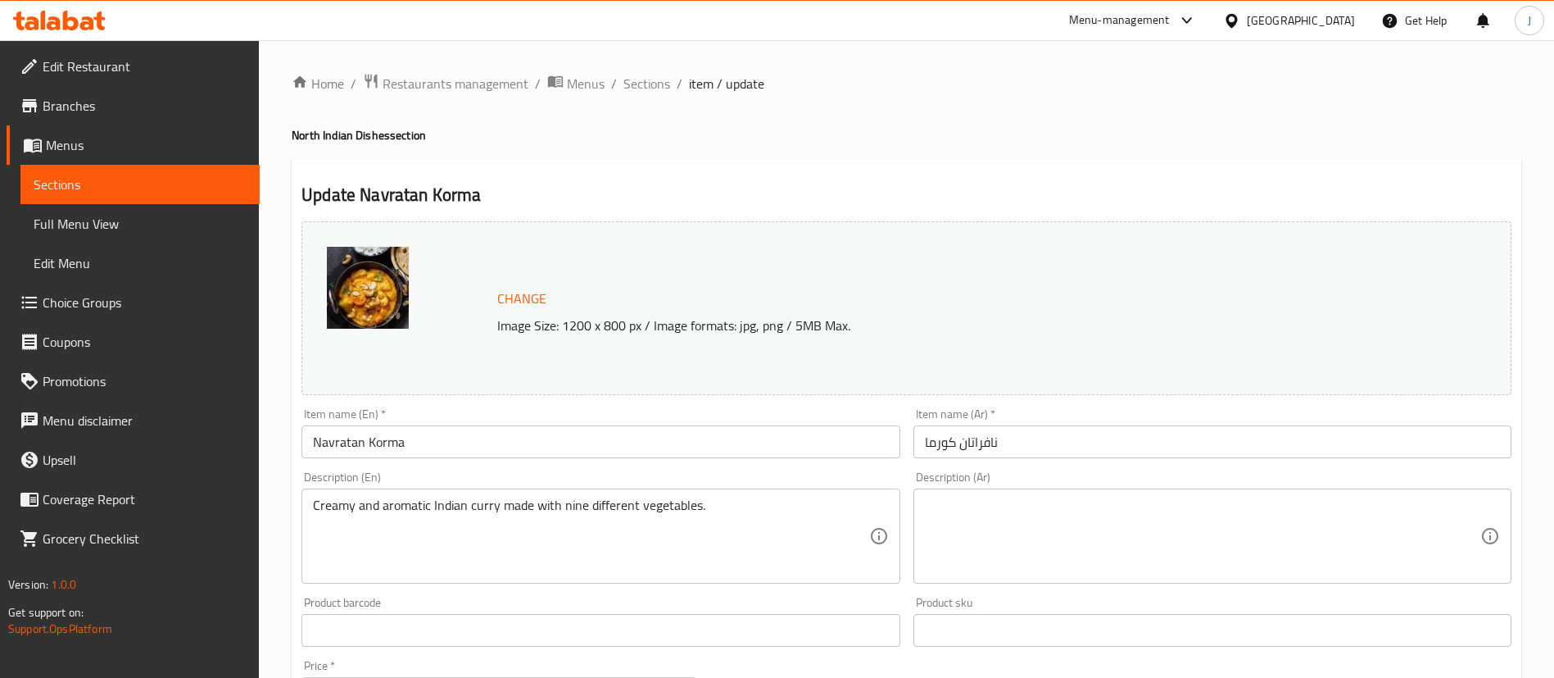
click at [76, 105] on span "Branches" at bounding box center [145, 106] width 204 height 20
